Goal: Find specific page/section: Find specific page/section

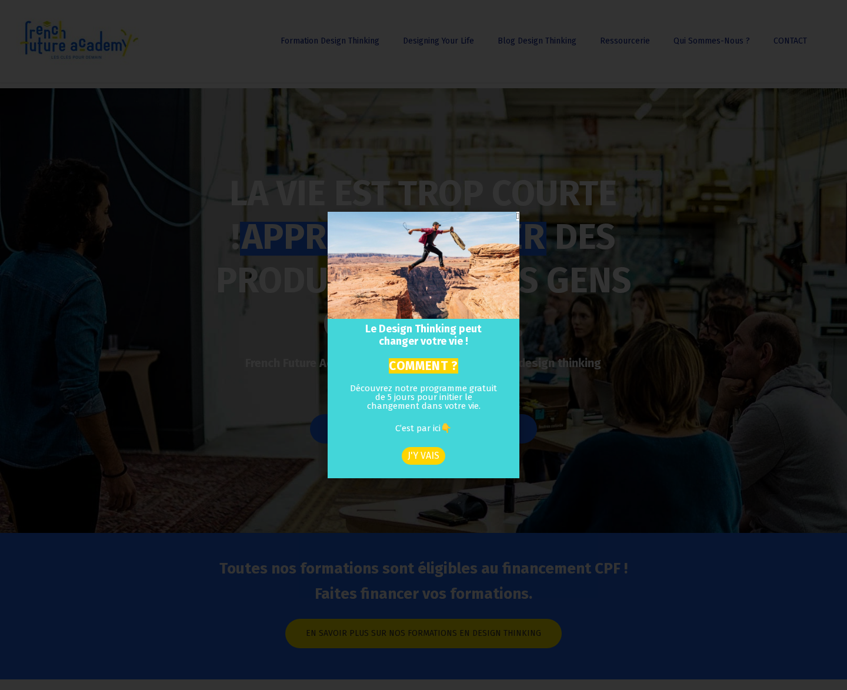
click at [610, 274] on div "Le Design Thinking peut changer votre vie ! COMMENT ? Découvrez notre programme…" at bounding box center [423, 345] width 847 height 690
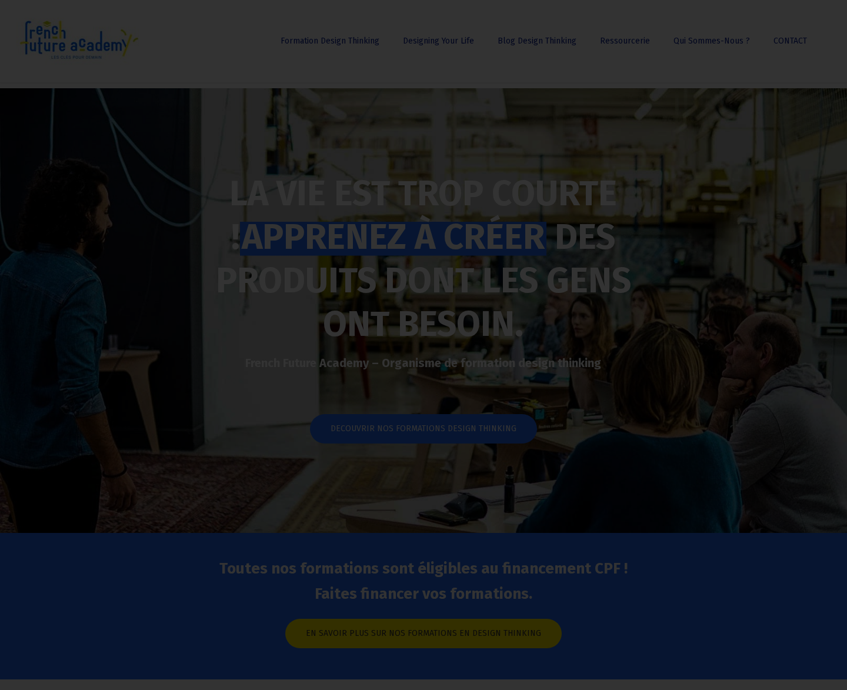
click at [535, 274] on div "Le Design Thinking peut changer votre vie ! COMMENT ? Découvrez notre programme…" at bounding box center [423, 345] width 847 height 690
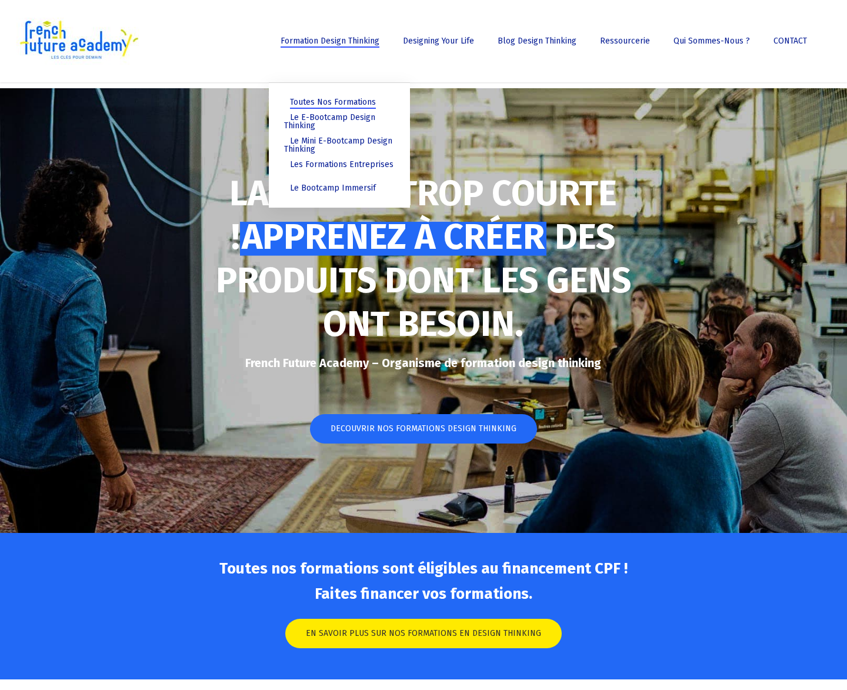
click at [342, 98] on span "Toutes nos formations" at bounding box center [333, 102] width 86 height 10
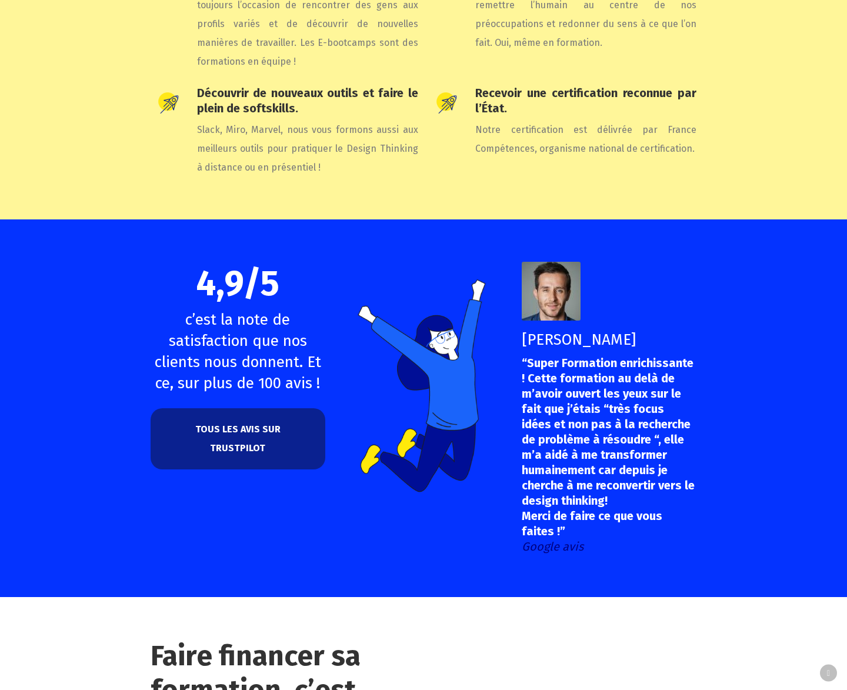
scroll to position [4310, 0]
